Goal: Information Seeking & Learning: Check status

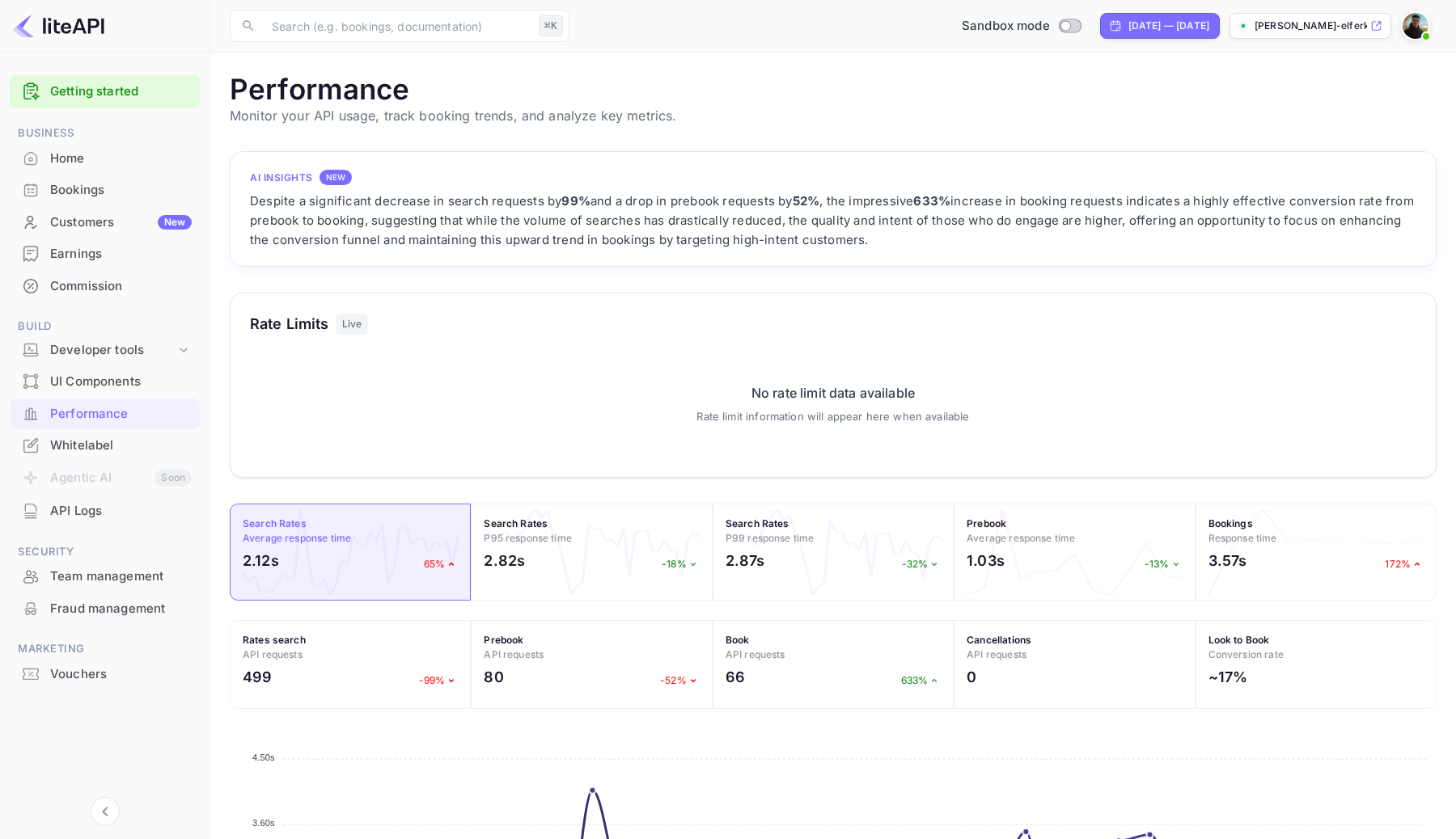
scroll to position [417, 1206]
click at [552, 586] on div "Search Rates P95 response time 2.82s -18%" at bounding box center [591, 553] width 241 height 97
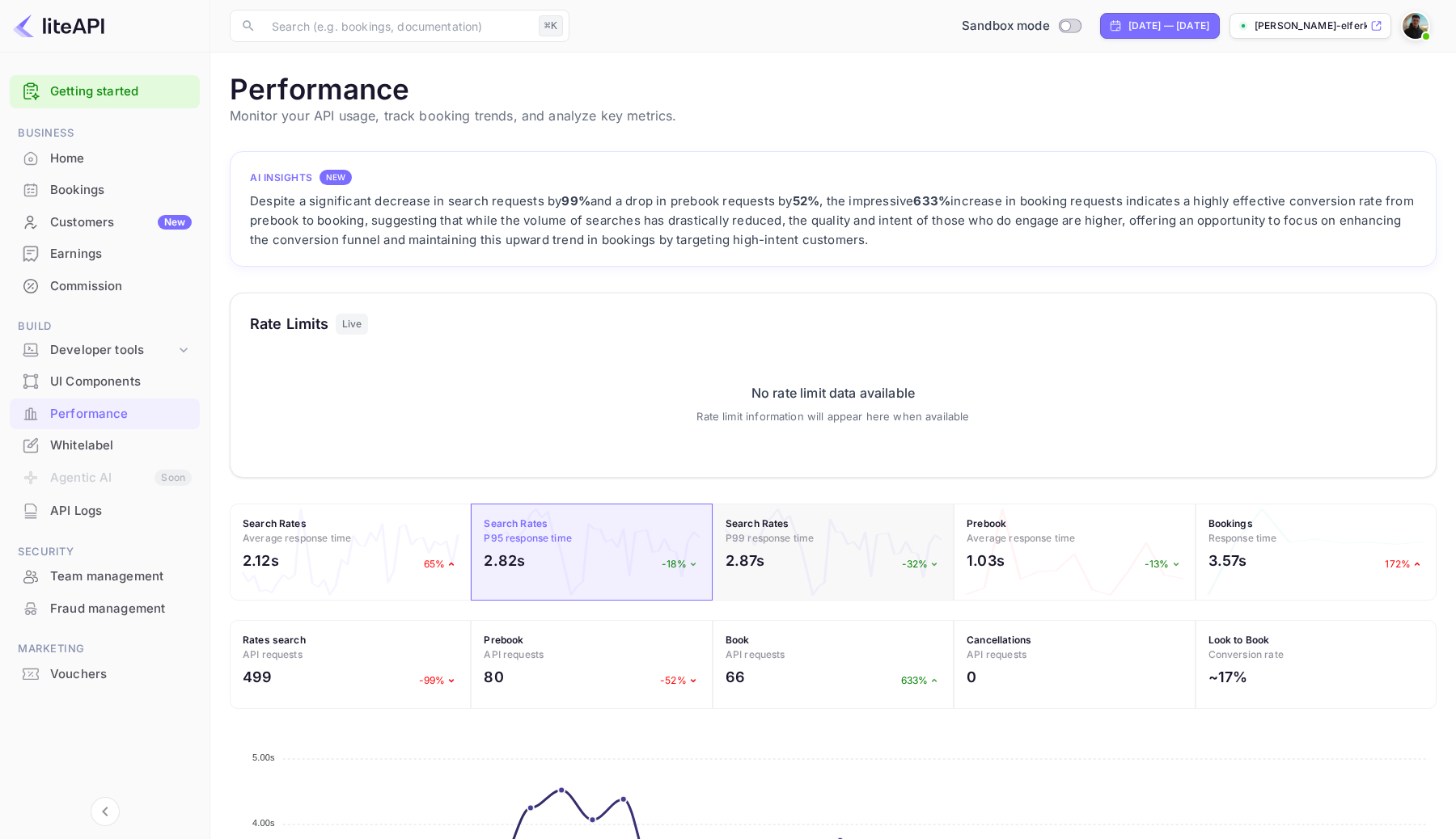
click at [872, 529] on h4 "Search Rates P99 response time" at bounding box center [832, 531] width 215 height 29
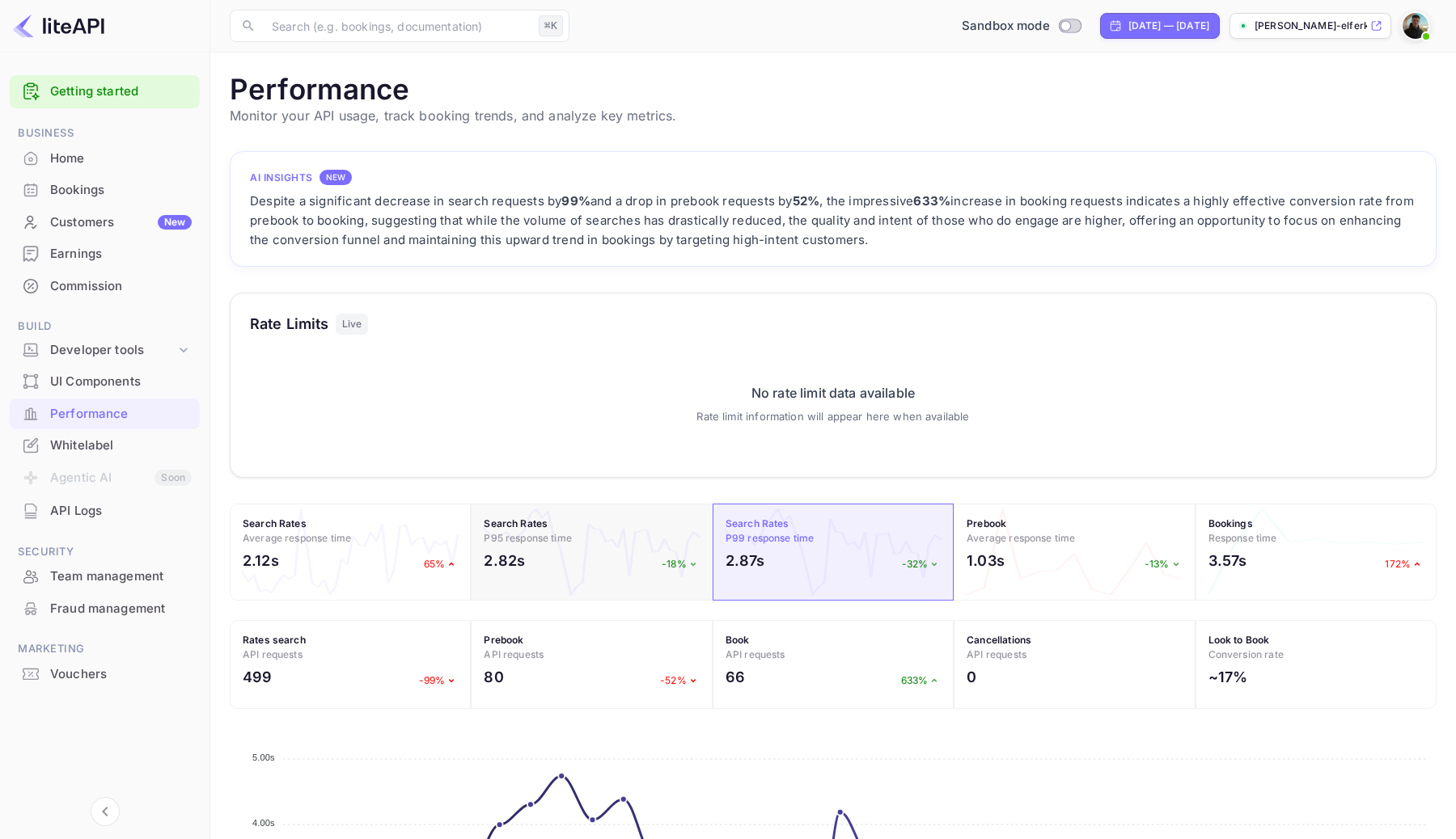
scroll to position [331, 0]
